Goal: Task Accomplishment & Management: Manage account settings

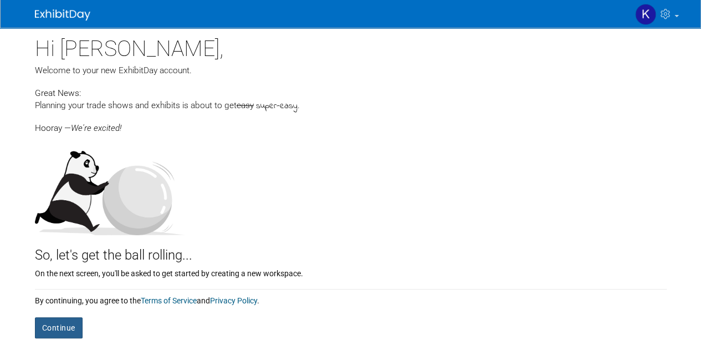
click at [65, 327] on button "Continue" at bounding box center [59, 327] width 48 height 21
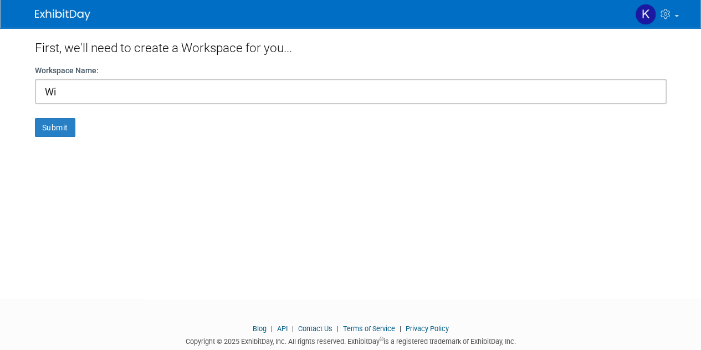
type input "W"
type input "Willmeng Market 8"
click at [55, 124] on button "Submit" at bounding box center [55, 127] width 40 height 19
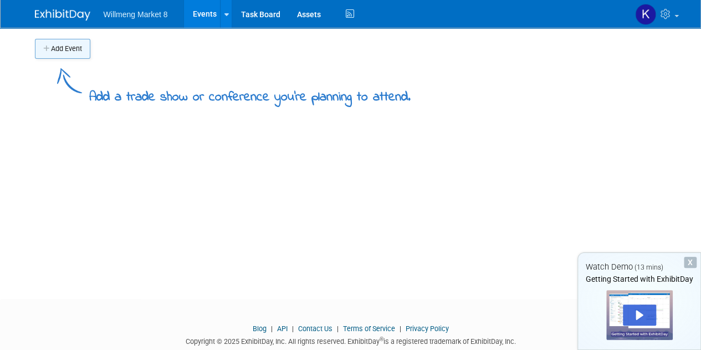
click at [67, 52] on button "Add Event" at bounding box center [62, 49] width 55 height 20
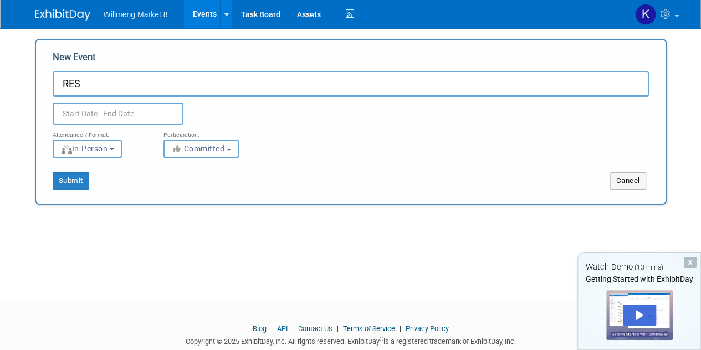
type input "RES"
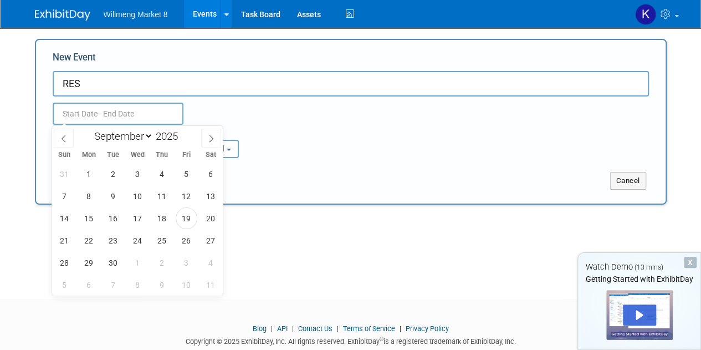
click at [99, 114] on input "text" at bounding box center [118, 113] width 131 height 22
click at [144, 136] on select "January February March April May June July August September October November De…" at bounding box center [121, 136] width 64 height 14
select select "2"
click at [89, 129] on select "January February March April May June July August September October November De…" at bounding box center [121, 136] width 64 height 14
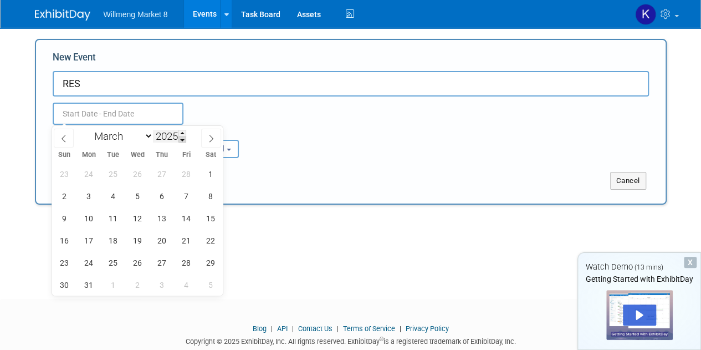
click at [183, 136] on span at bounding box center [182, 139] width 8 height 7
click at [183, 132] on span at bounding box center [182, 133] width 8 height 7
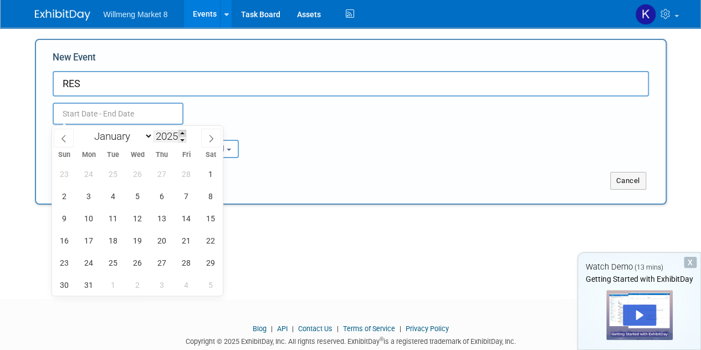
type input "2026"
click at [83, 238] on span "23" at bounding box center [89, 240] width 22 height 22
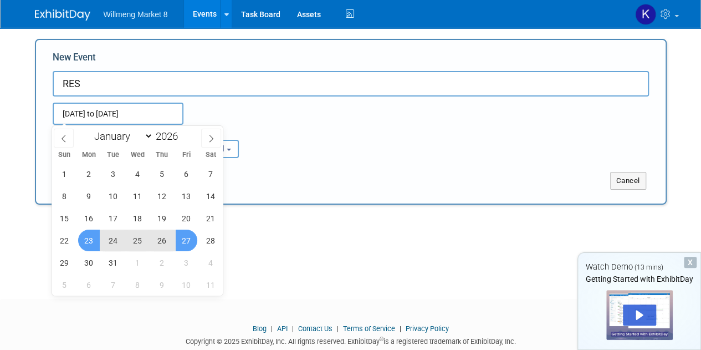
click at [179, 242] on span "27" at bounding box center [187, 240] width 22 height 22
type input "Mar 23, 2026 to Mar 27, 2026"
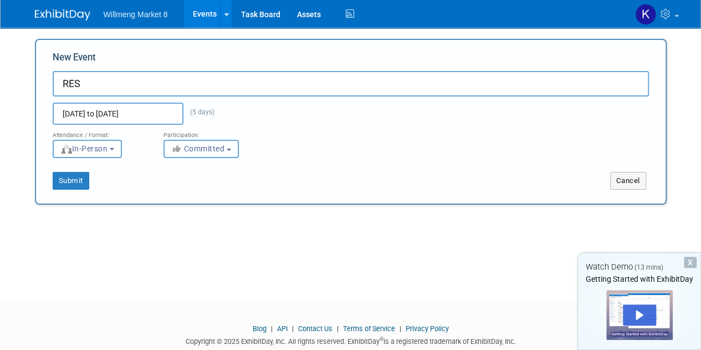
click at [198, 151] on span "Committed" at bounding box center [198, 148] width 54 height 9
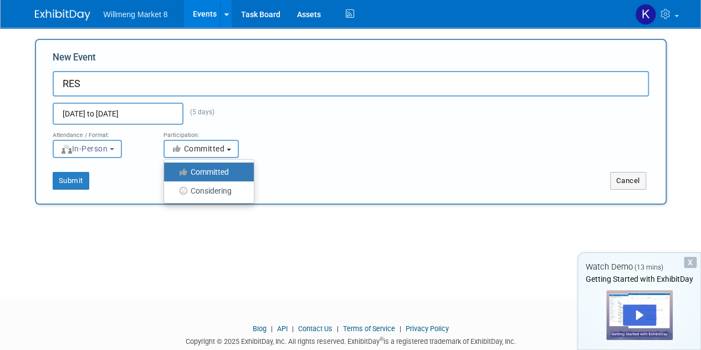
click at [198, 151] on span "Committed" at bounding box center [198, 148] width 54 height 9
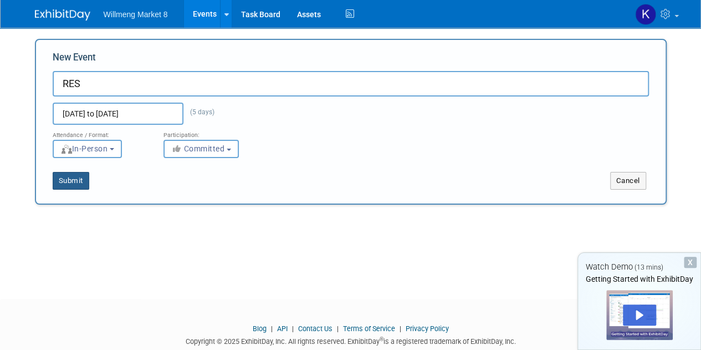
click at [67, 181] on button "Submit" at bounding box center [71, 181] width 37 height 18
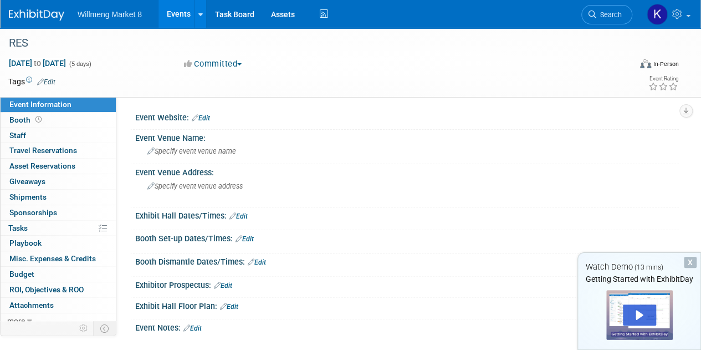
click at [203, 117] on link "Edit" at bounding box center [201, 118] width 18 height 8
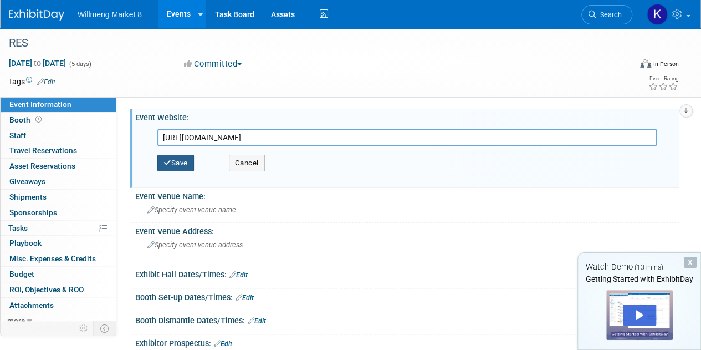
type input "https://res.ncaied.org/"
click at [180, 165] on button "Save" at bounding box center [175, 163] width 37 height 17
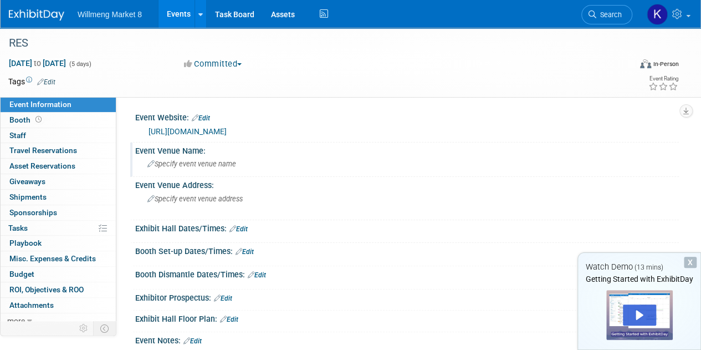
click at [163, 162] on span "Specify event venue name" at bounding box center [191, 164] width 89 height 8
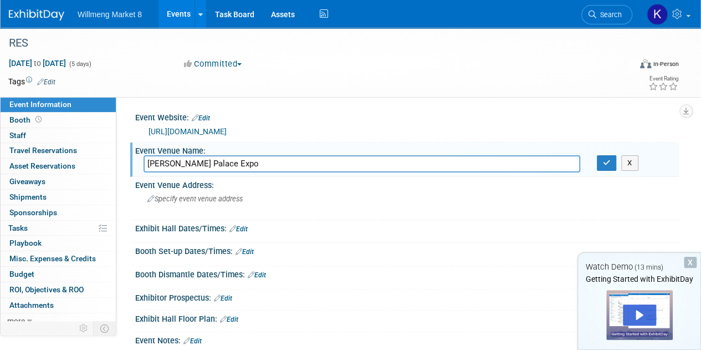
type input "Ceasar's Palace Expo"
click at [193, 202] on span "Specify event venue address" at bounding box center [194, 198] width 95 height 8
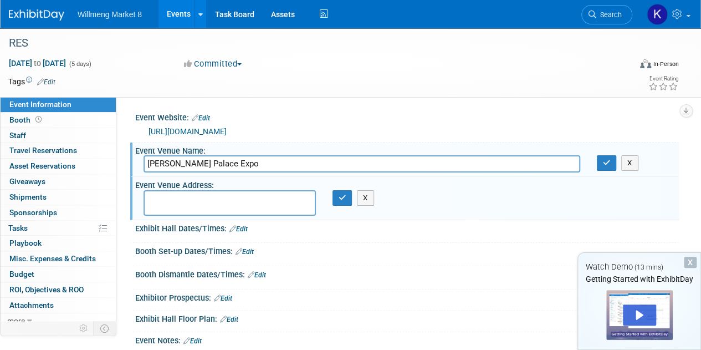
click at [193, 202] on textarea at bounding box center [229, 202] width 172 height 25
type textarea "3570 S Las Vegas Blvd, Las Vegas, NV 89109"
click at [338, 199] on icon "button" at bounding box center [342, 197] width 8 height 7
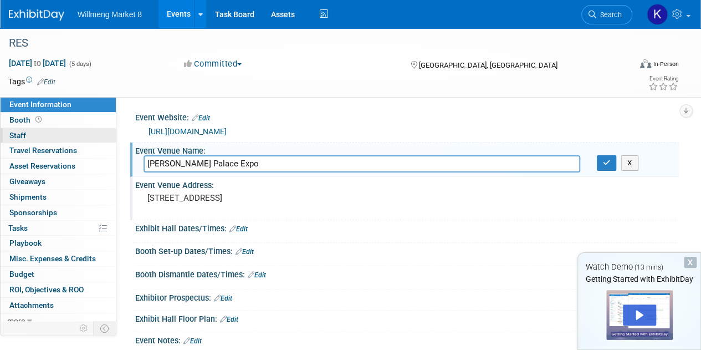
click at [21, 129] on link "0 Staff 0" at bounding box center [58, 135] width 115 height 15
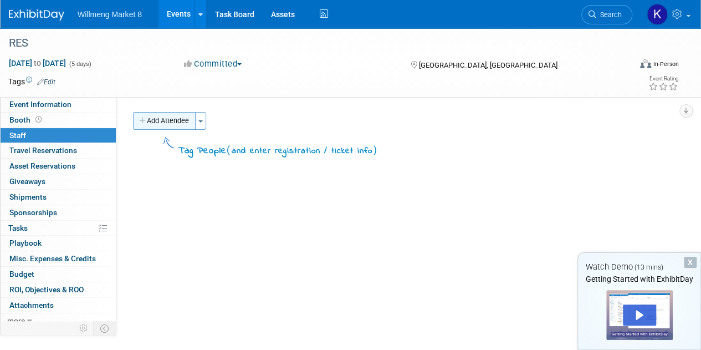
click at [146, 116] on button "Add Attendee" at bounding box center [164, 121] width 63 height 18
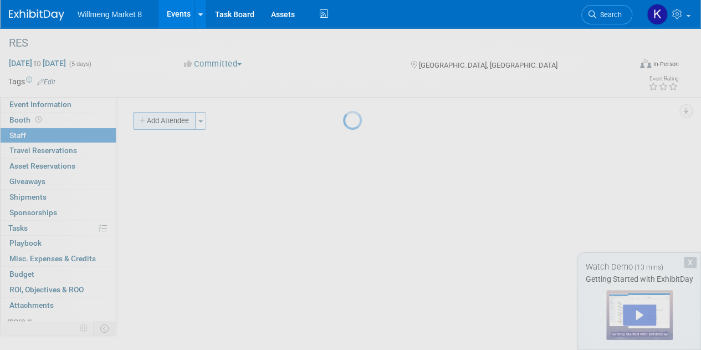
select select "a45a2e5d-d646-4bfb-9f1e-d0151ae6a691"
